Goal: Find specific page/section: Find specific page/section

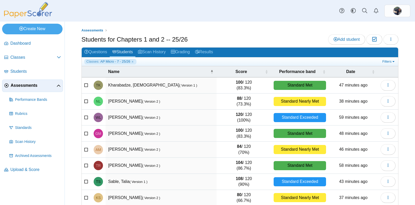
scroll to position [32, 0]
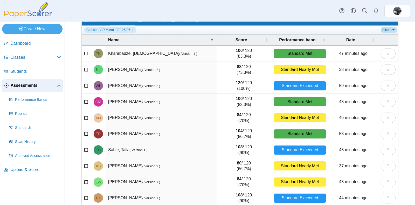
click at [385, 29] on link "Filters" at bounding box center [389, 29] width 16 height 5
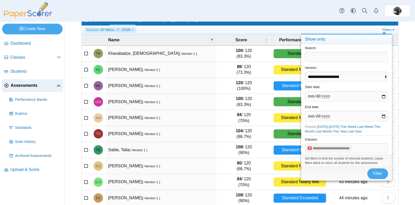
click at [311, 149] on x "remove tag" at bounding box center [310, 147] width 4 height 3
click at [348, 145] on span at bounding box center [346, 147] width 83 height 9
click at [379, 172] on span "Filter" at bounding box center [377, 173] width 9 height 4
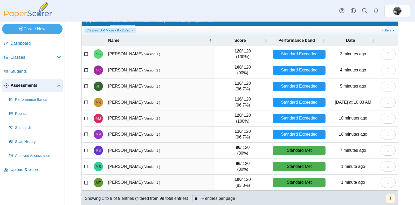
scroll to position [36, 0]
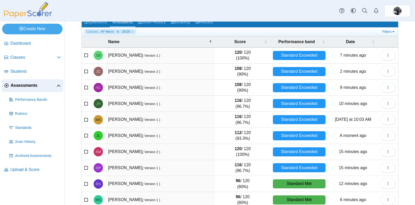
scroll to position [52, 0]
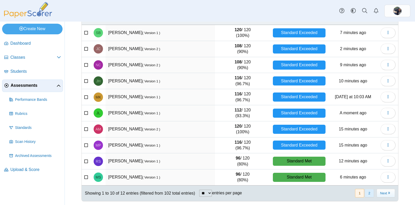
click at [365, 191] on button "2" at bounding box center [369, 193] width 9 height 9
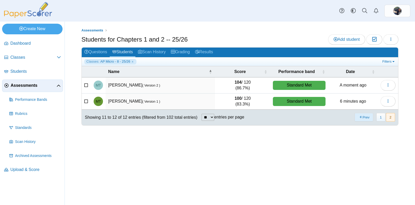
click at [361, 116] on button "Prev" at bounding box center [364, 117] width 18 height 9
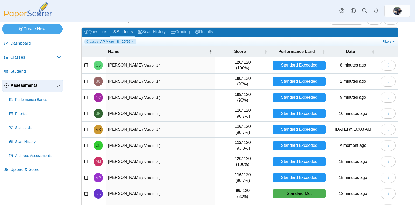
scroll to position [20, 0]
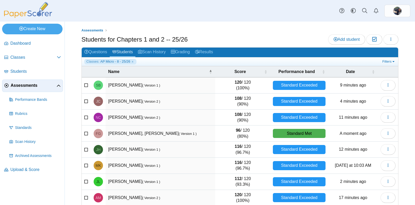
scroll to position [52, 0]
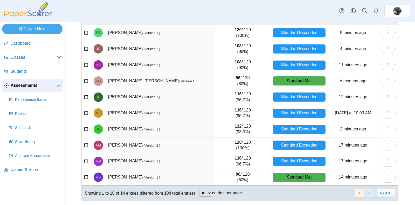
click at [365, 191] on button "2" at bounding box center [369, 193] width 9 height 9
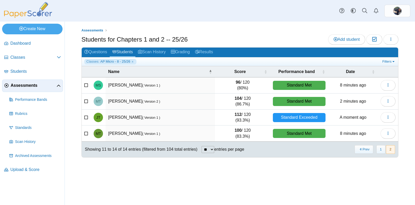
scroll to position [0, 0]
click at [366, 148] on button "Prev" at bounding box center [364, 149] width 18 height 9
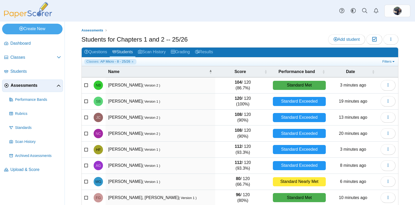
scroll to position [52, 0]
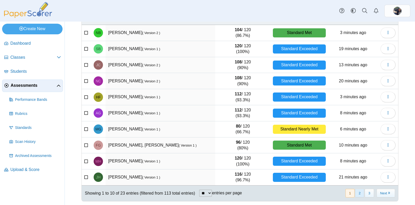
click at [355, 193] on button "2" at bounding box center [359, 193] width 9 height 9
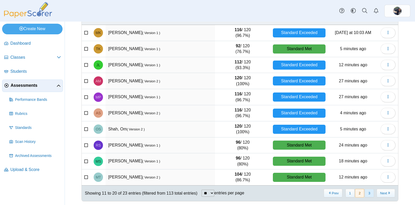
click at [365, 192] on button "3" at bounding box center [369, 193] width 9 height 9
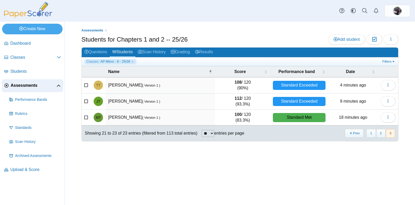
scroll to position [0, 0]
click at [382, 133] on button "2" at bounding box center [380, 133] width 9 height 9
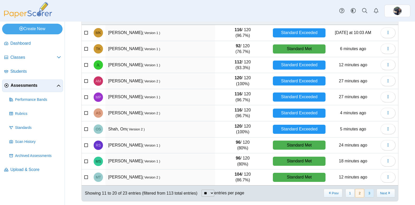
click at [365, 193] on button "3" at bounding box center [369, 193] width 9 height 9
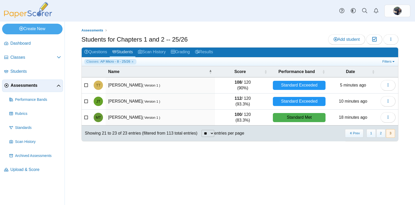
scroll to position [0, 0]
